Goal: Task Accomplishment & Management: Use online tool/utility

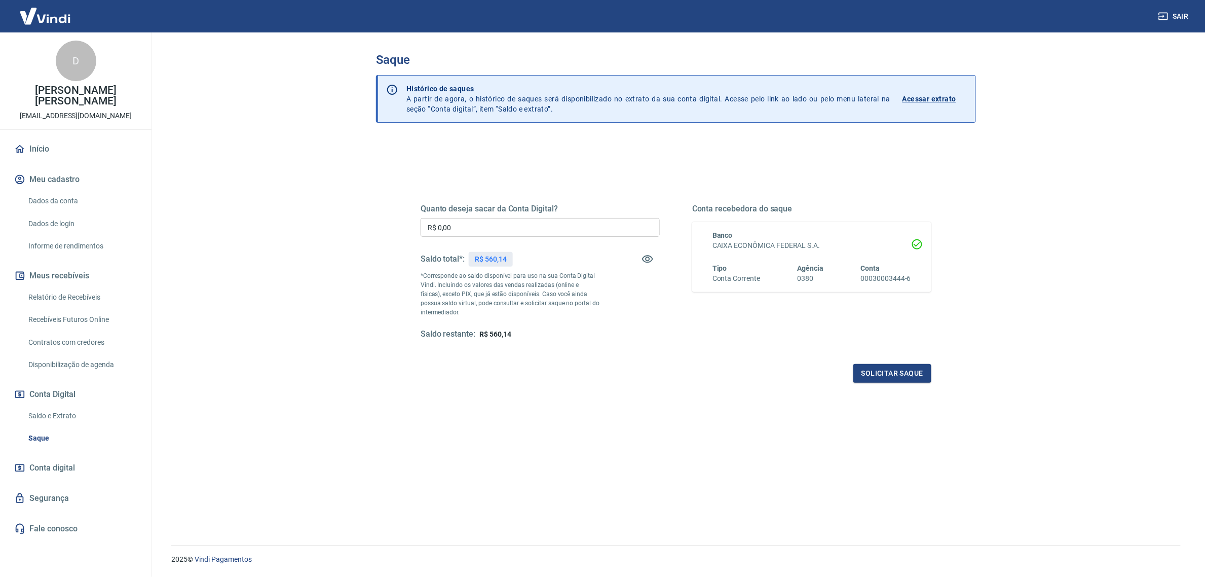
click at [85, 287] on link "Relatório de Recebíveis" at bounding box center [81, 297] width 115 height 21
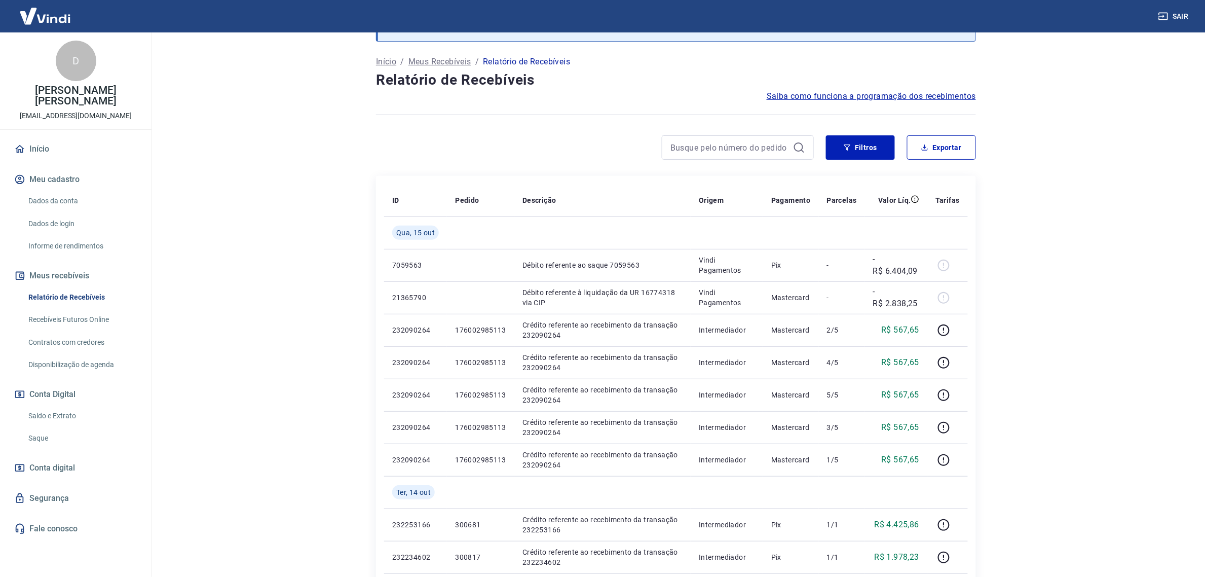
scroll to position [63, 0]
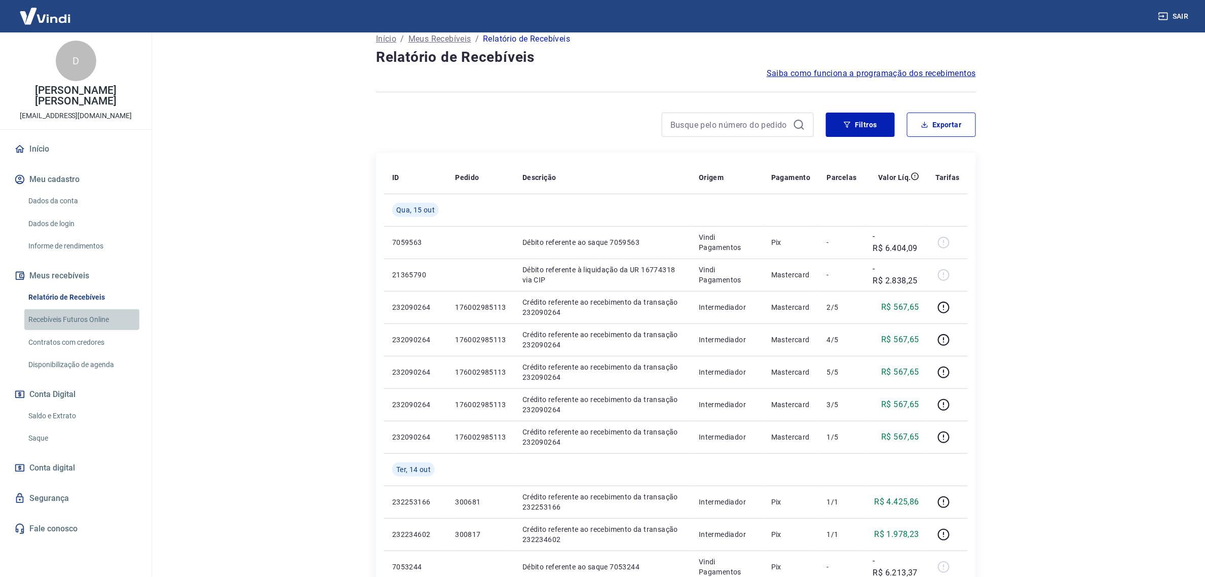
click at [72, 313] on link "Recebíveis Futuros Online" at bounding box center [81, 319] width 115 height 21
click at [105, 292] on link "Relatório de Recebíveis" at bounding box center [81, 297] width 115 height 21
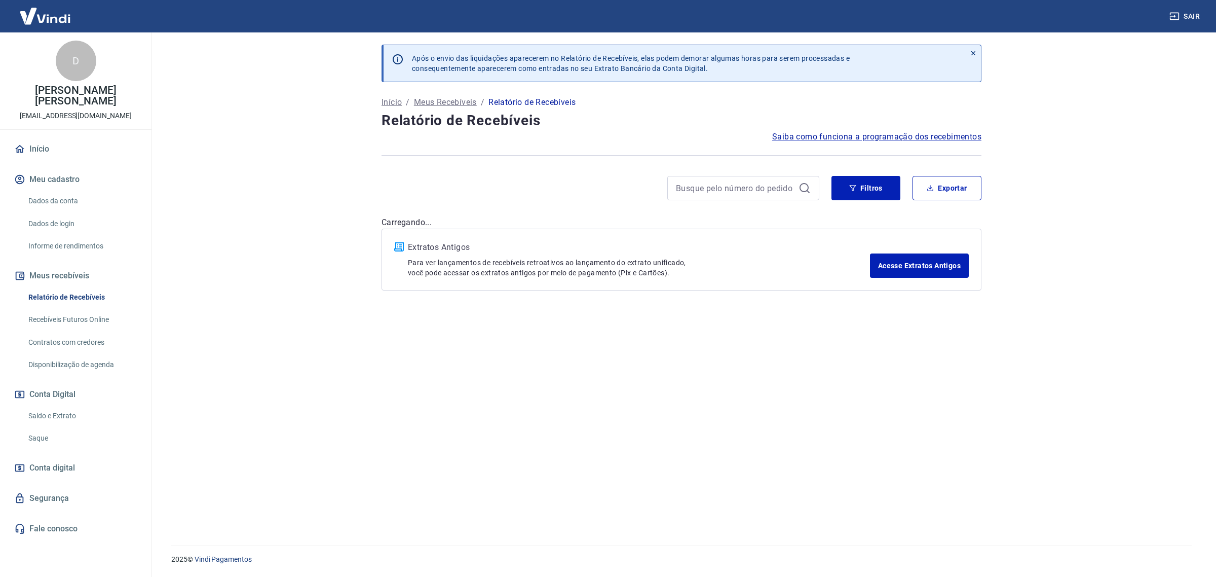
click at [100, 309] on link "Recebíveis Futuros Online" at bounding box center [81, 319] width 115 height 21
